Goal: Contribute content: Add original content to the website for others to see

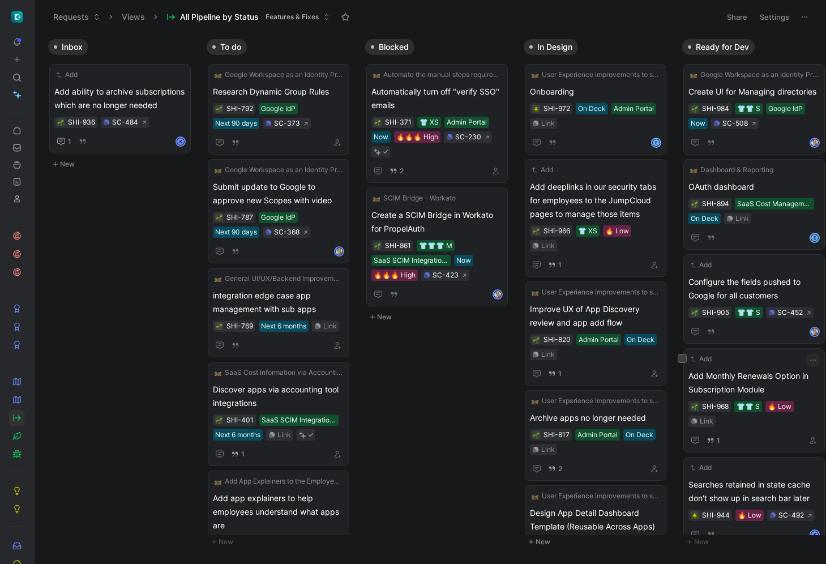
scroll to position [396, 0]
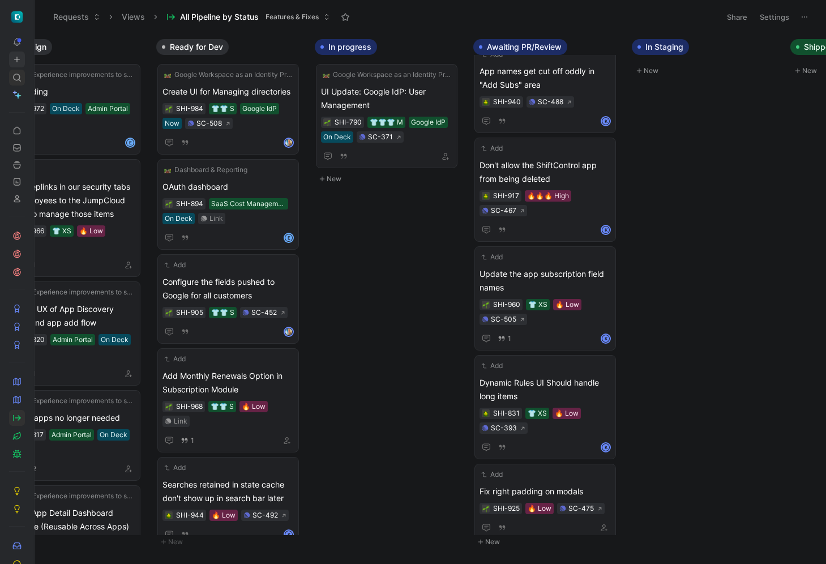
click at [19, 75] on use at bounding box center [17, 77] width 7 height 7
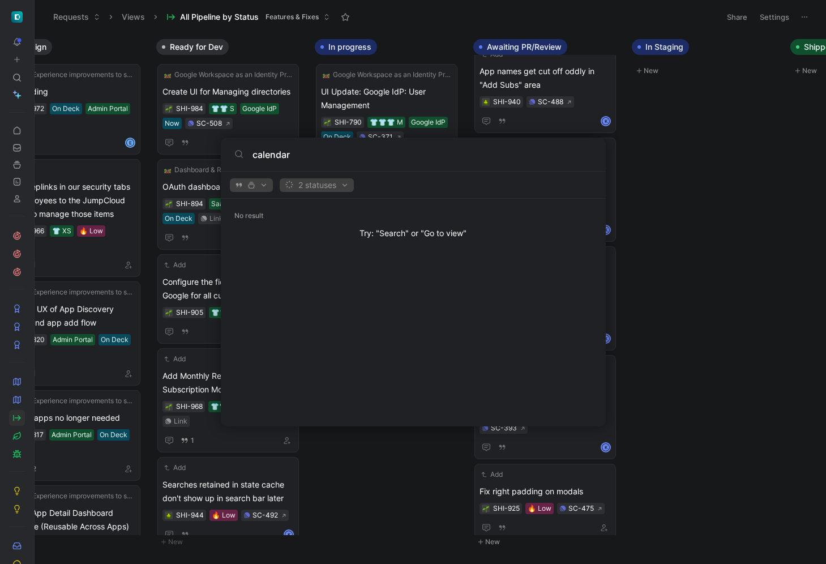
type input "calendar"
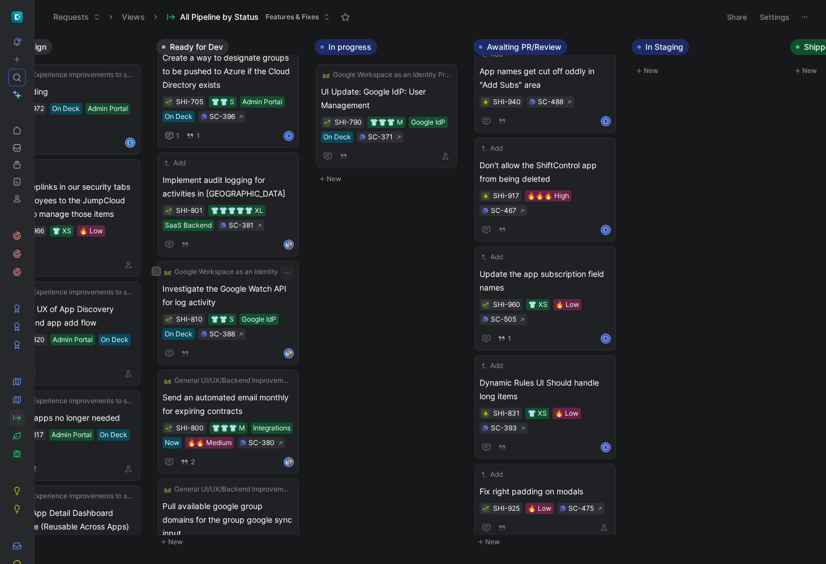
scroll to position [1178, 0]
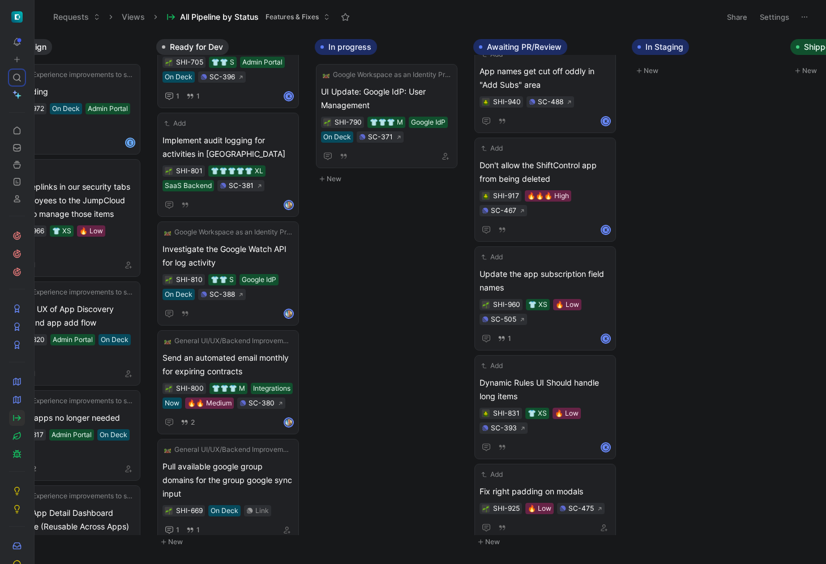
click at [342, 178] on button "New" at bounding box center [389, 179] width 149 height 14
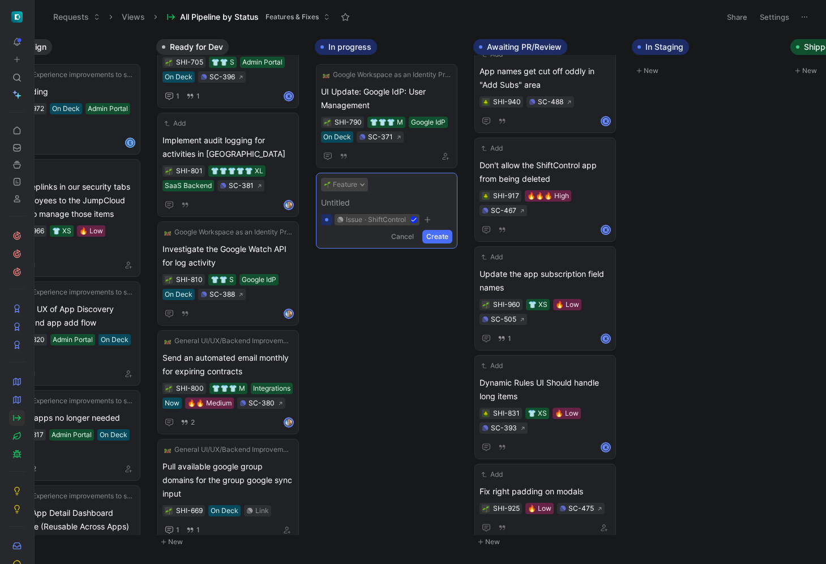
click at [351, 185] on button "Feature" at bounding box center [344, 185] width 47 height 14
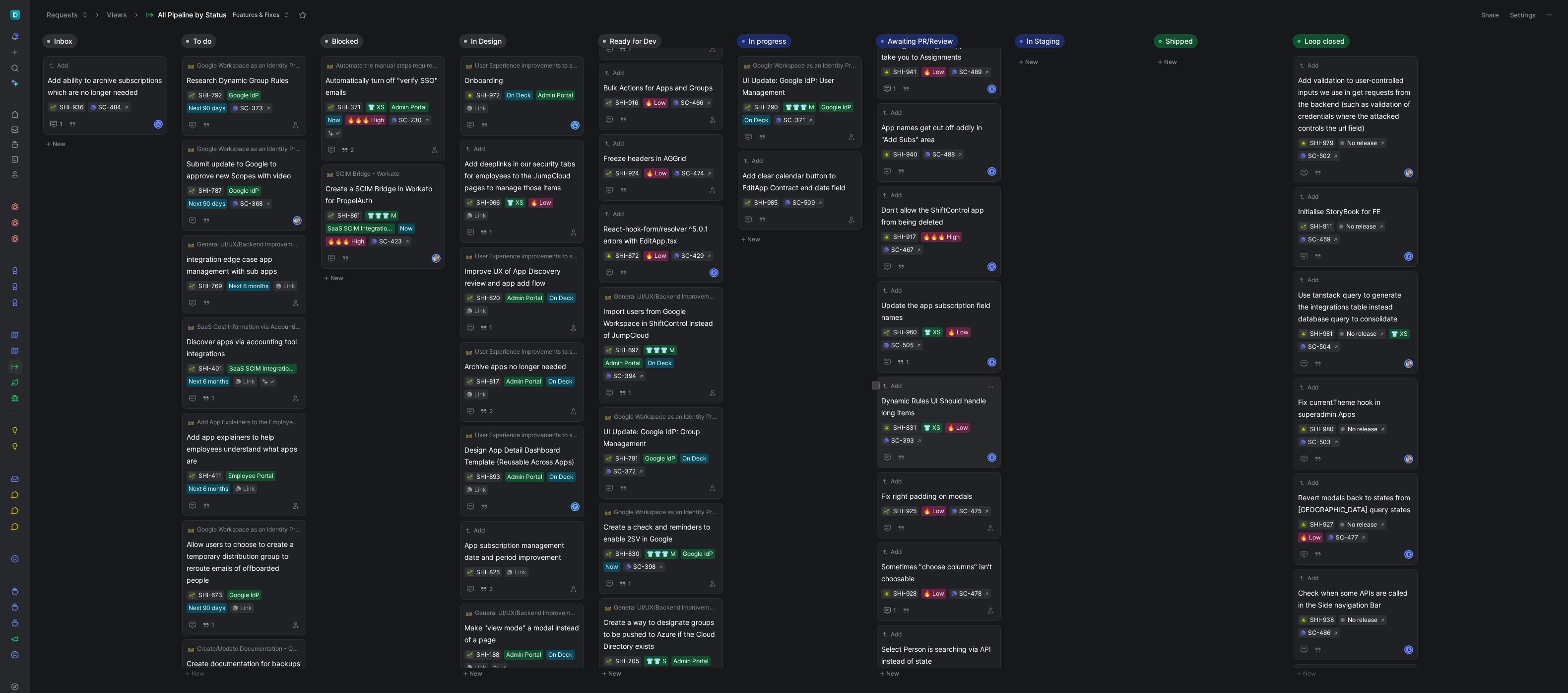
scroll to position [320, 0]
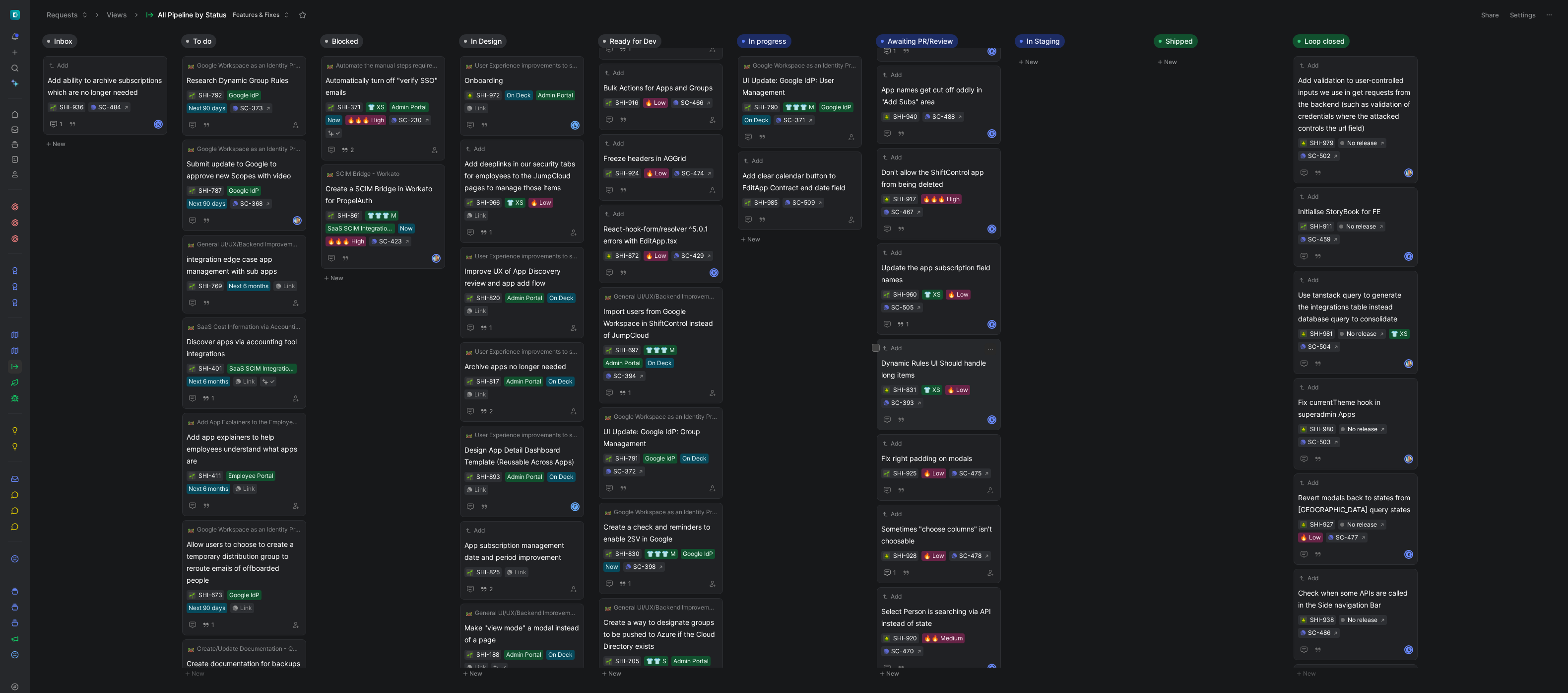
click at [723, 367] on span "Dynamic Rules UI Should handle long items" at bounding box center [938, 368] width 115 height 24
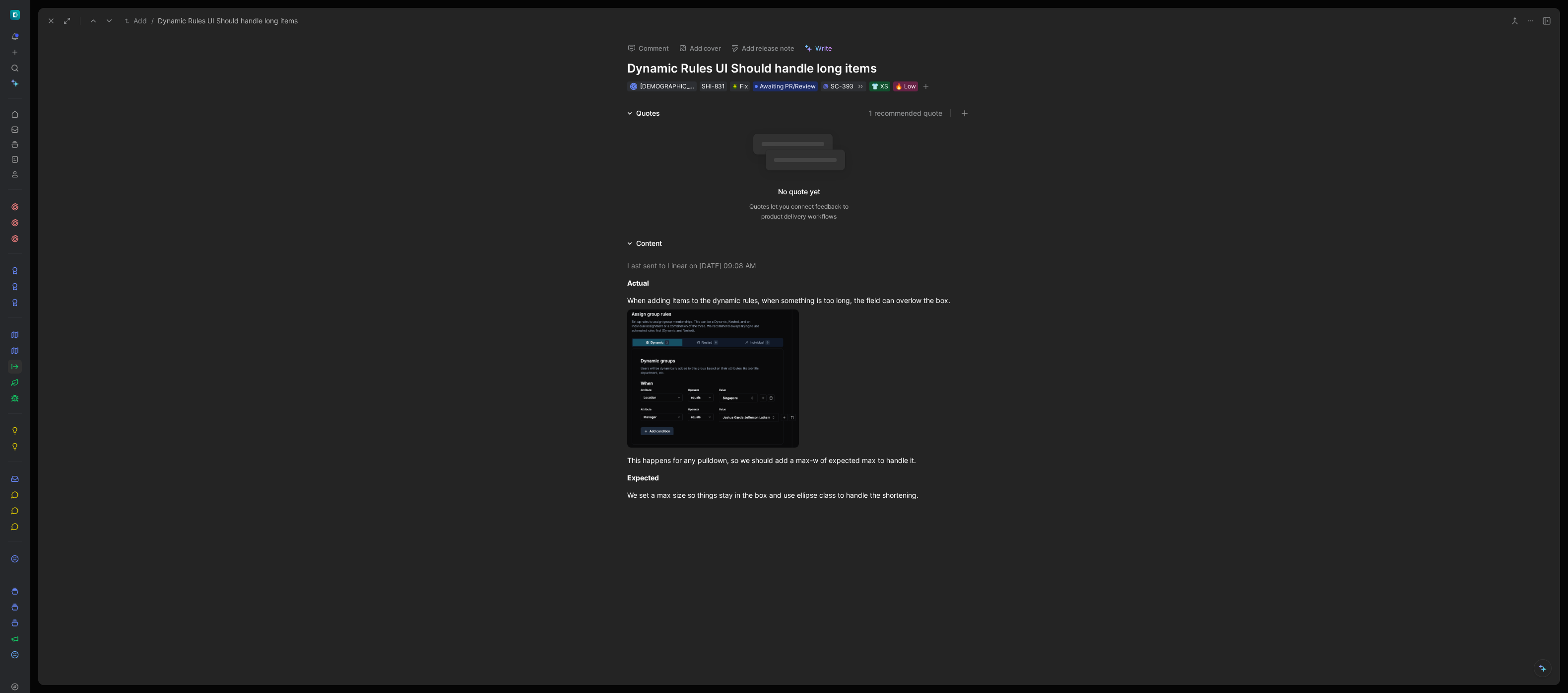
drag, startPoint x: 50, startPoint y: 19, endPoint x: 448, endPoint y: 181, distance: 429.7
click at [50, 19] on icon at bounding box center [51, 20] width 8 height 8
